Goal: Task Accomplishment & Management: Complete application form

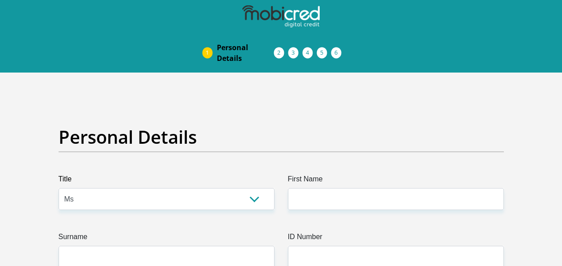
select select "Ms"
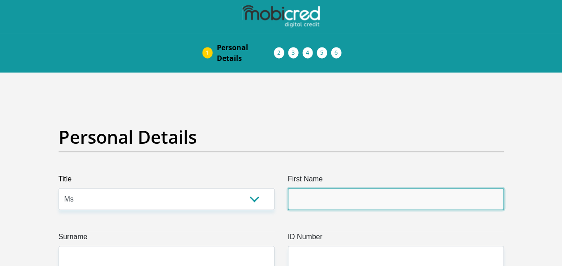
click at [317, 192] on input "First Name" at bounding box center [396, 199] width 216 height 22
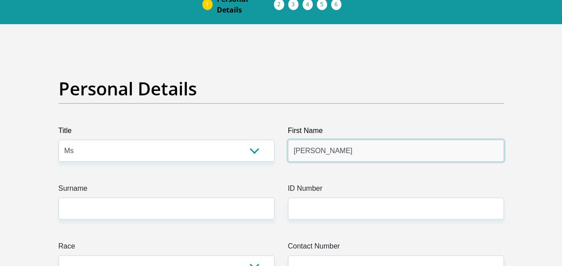
scroll to position [89, 0]
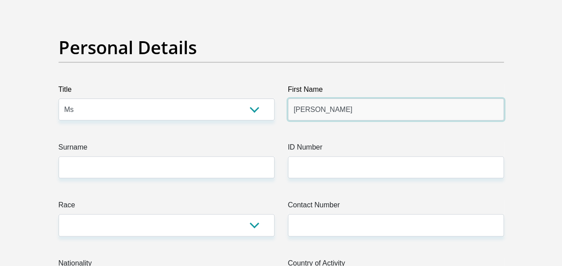
type input "[PERSON_NAME]"
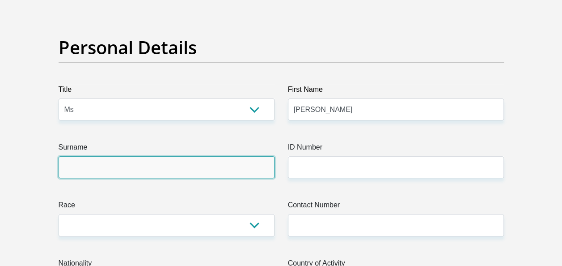
click at [172, 173] on input "Surname" at bounding box center [167, 167] width 216 height 22
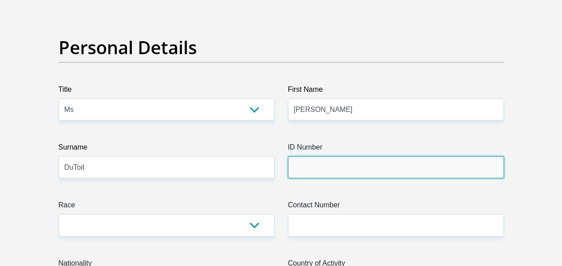
click at [327, 162] on input "ID Number" at bounding box center [396, 167] width 216 height 22
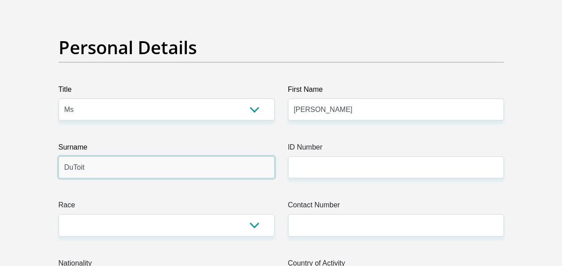
click at [74, 166] on input "DuToit" at bounding box center [167, 167] width 216 height 22
type input "DuToit"
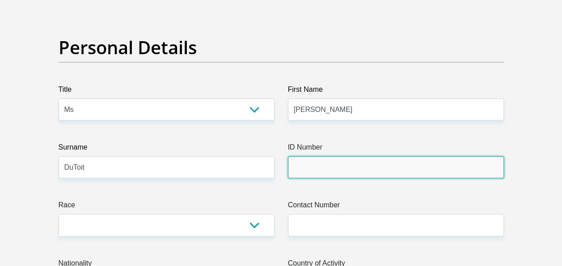
click at [337, 171] on input "ID Number" at bounding box center [396, 167] width 216 height 22
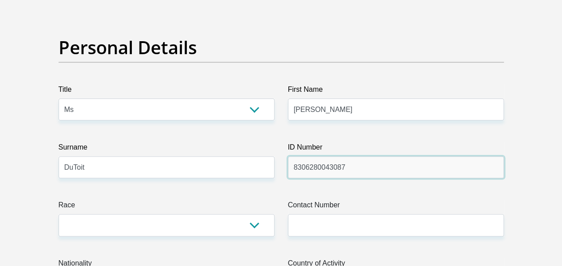
type input "8306280043087"
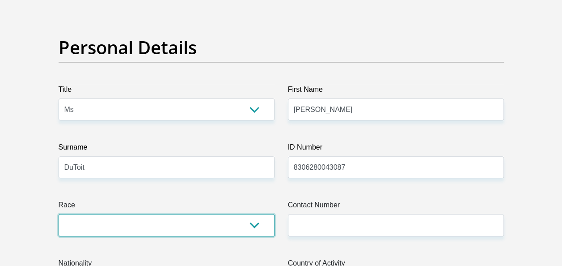
click at [146, 222] on select "Black Coloured Indian White Other" at bounding box center [167, 225] width 216 height 22
select select "4"
click at [59, 214] on select "Black Coloured Indian White Other" at bounding box center [167, 225] width 216 height 22
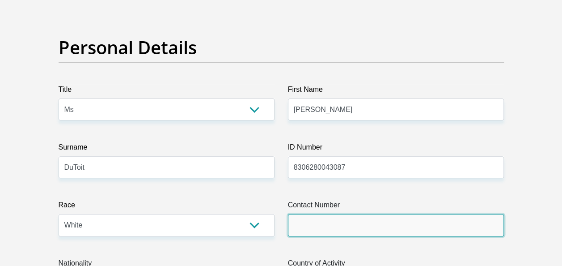
click at [390, 228] on input "Contact Number" at bounding box center [396, 225] width 216 height 22
type input "0828687763"
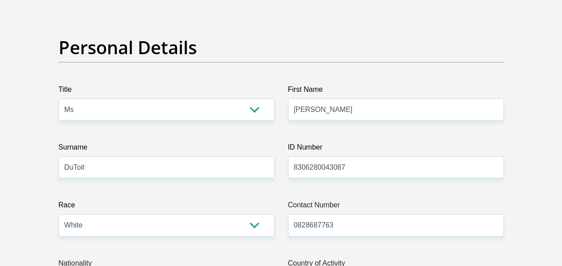
select select "ZAF"
type input "[STREET_ADDRESS]"
type input "[PERSON_NAME]"
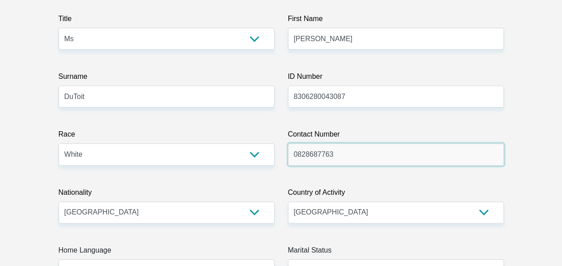
scroll to position [224, 0]
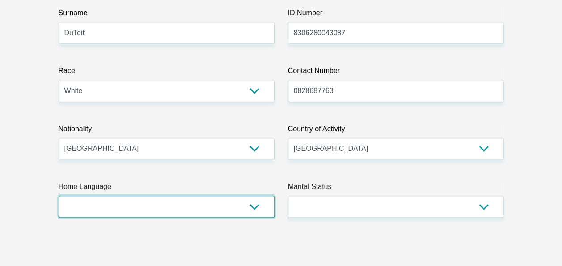
click at [263, 203] on select "Afrikaans English Sepedi South Ndebele Southern Sotho Swati Tsonga Tswana Venda…" at bounding box center [167, 206] width 216 height 22
select select "eng"
click at [59, 195] on select "Afrikaans English Sepedi South Ndebele Southern Sotho Swati Tsonga Tswana Venda…" at bounding box center [167, 206] width 216 height 22
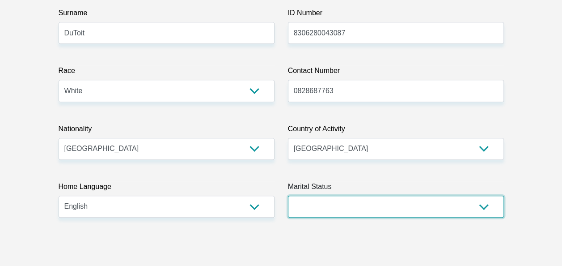
click at [351, 199] on select "Married ANC Single Divorced Widowed Married COP or Customary Law" at bounding box center [396, 206] width 216 height 22
select select "3"
click at [288, 195] on select "Married ANC Single Divorced Widowed Married COP or Customary Law" at bounding box center [396, 206] width 216 height 22
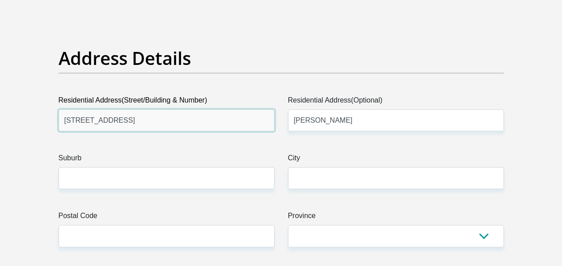
click at [201, 123] on input "[STREET_ADDRESS]" at bounding box center [167, 120] width 216 height 22
type input "7"
type input "[STREET_ADDRESS]"
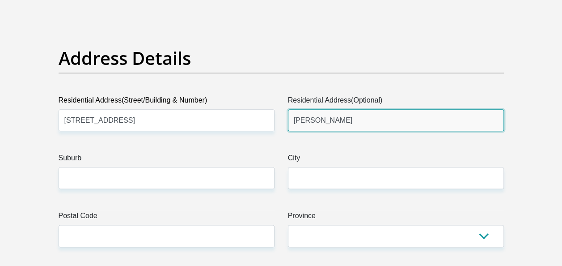
click at [327, 116] on input "[PERSON_NAME]" at bounding box center [396, 120] width 216 height 22
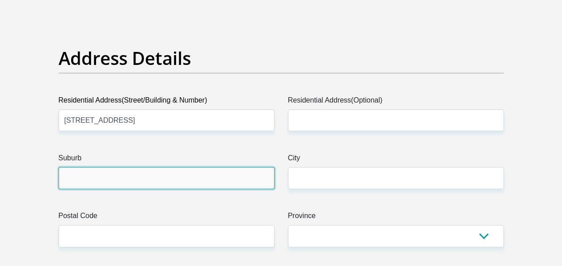
click at [228, 182] on input "Suburb" at bounding box center [167, 178] width 216 height 22
type input "Athlone"
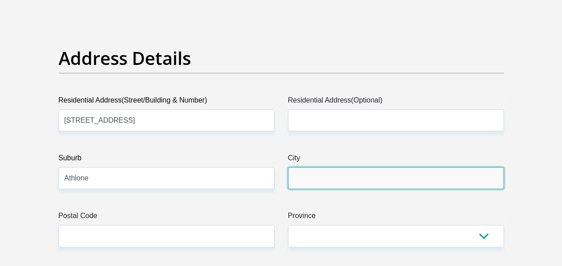
click at [392, 173] on input "City" at bounding box center [396, 178] width 216 height 22
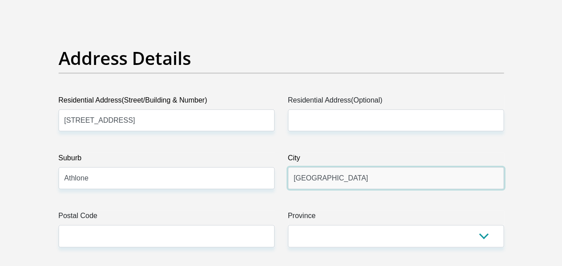
type input "[GEOGRAPHIC_DATA]"
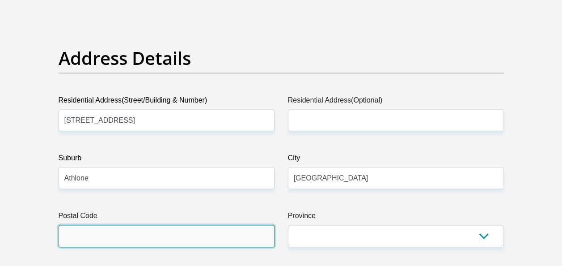
type input "4051"
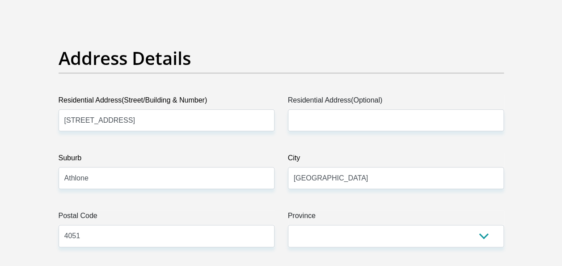
type input "[PERSON_NAME][EMAIL_ADDRESS][PERSON_NAME][DOMAIN_NAME]"
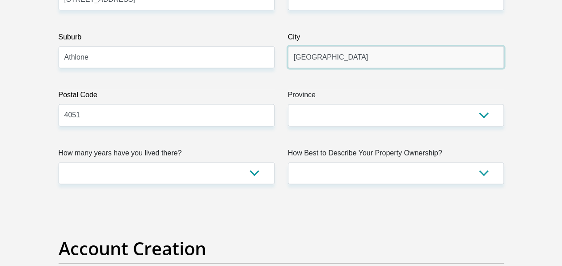
scroll to position [581, 0]
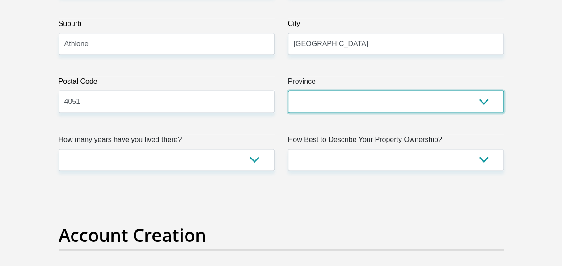
click at [357, 95] on select "Eastern Cape Free State [GEOGRAPHIC_DATA] [GEOGRAPHIC_DATA][DATE] [GEOGRAPHIC_D…" at bounding box center [396, 101] width 216 height 22
select select "[GEOGRAPHIC_DATA][DATE]"
click at [288, 90] on select "Eastern Cape Free State [GEOGRAPHIC_DATA] [GEOGRAPHIC_DATA][DATE] [GEOGRAPHIC_D…" at bounding box center [396, 101] width 216 height 22
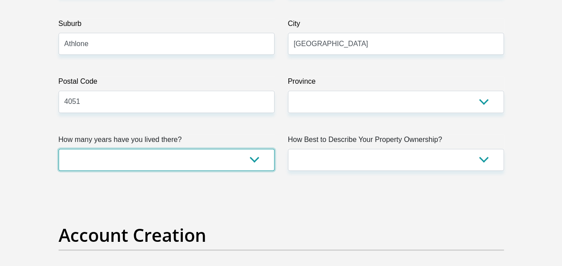
click at [245, 150] on select "less than 1 year 1-3 years 3-5 years 5+ years" at bounding box center [167, 159] width 216 height 22
select select "0"
click at [59, 148] on select "less than 1 year 1-3 years 3-5 years 5+ years" at bounding box center [167, 159] width 216 height 22
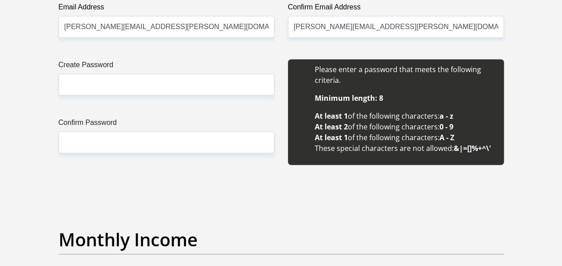
scroll to position [894, 0]
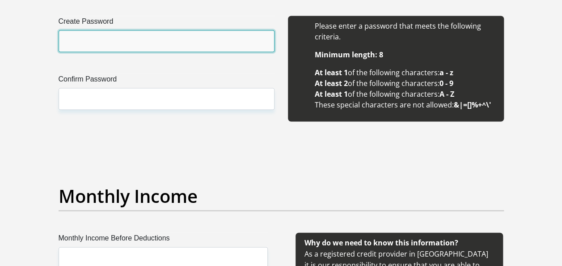
click at [179, 38] on input "Create Password" at bounding box center [167, 41] width 216 height 22
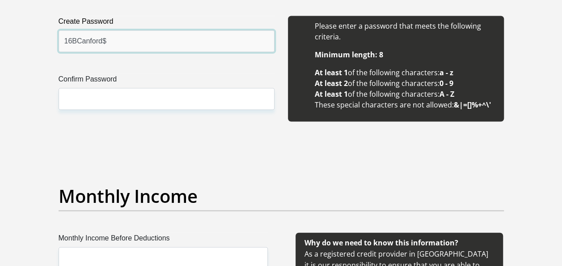
drag, startPoint x: 118, startPoint y: 40, endPoint x: -2, endPoint y: 40, distance: 119.9
type input "16BCanford$"
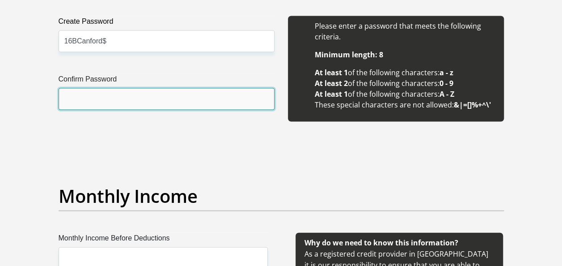
click at [74, 101] on input "Confirm Password" at bounding box center [167, 99] width 216 height 22
paste input "16BCanford$"
type input "16BCanford$"
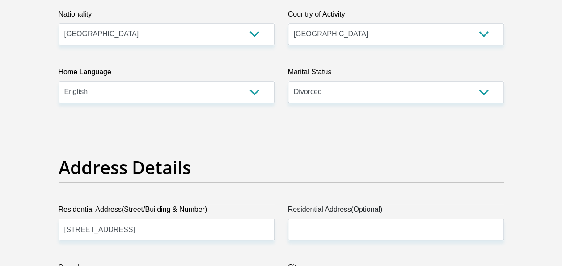
scroll to position [224, 0]
